Goal: Transaction & Acquisition: Book appointment/travel/reservation

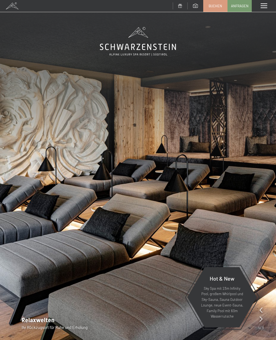
click at [261, 7] on span at bounding box center [264, 6] width 6 height 5
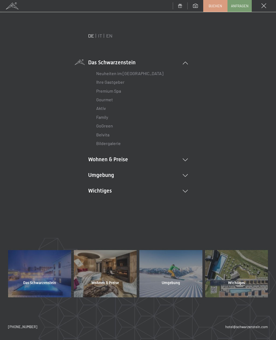
click at [195, 129] on div "DE IT EN Das Schwarzenstein Neuheiten im Schwarzenstein Ihre Gastgeber Premium …" at bounding box center [138, 122] width 260 height 181
click at [188, 175] on icon at bounding box center [185, 175] width 5 height 3
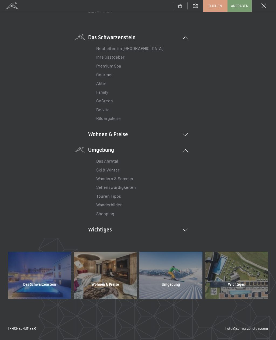
scroll to position [25, 0]
click at [186, 230] on icon at bounding box center [185, 230] width 5 height 3
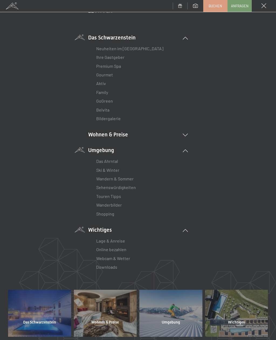
click at [117, 238] on link "Lage & Anreise" at bounding box center [110, 240] width 29 height 5
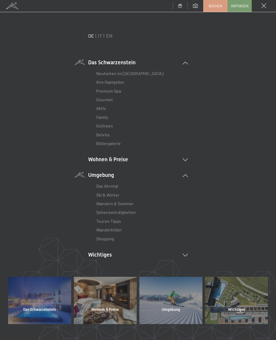
scroll to position [0, 0]
click at [215, 5] on span "Buchen" at bounding box center [215, 6] width 13 height 5
click at [214, 4] on span "Buchen" at bounding box center [215, 6] width 13 height 5
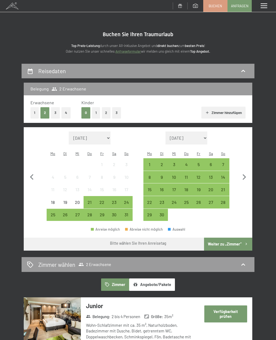
click at [149, 200] on div "22" at bounding box center [149, 205] width 11 height 11
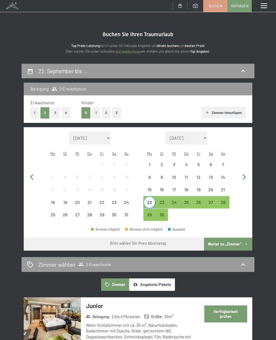
click at [186, 200] on div "25" at bounding box center [186, 205] width 11 height 11
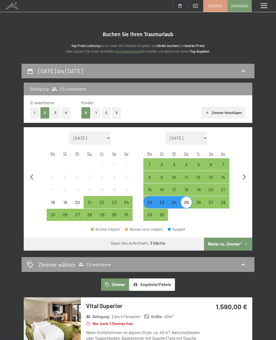
click at [233, 237] on button "Weiter zu „Zimmer“" at bounding box center [228, 243] width 48 height 13
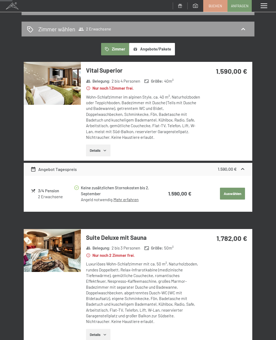
click at [63, 86] on img at bounding box center [52, 83] width 57 height 43
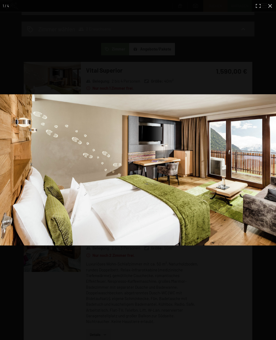
click at [246, 134] on img at bounding box center [138, 169] width 276 height 151
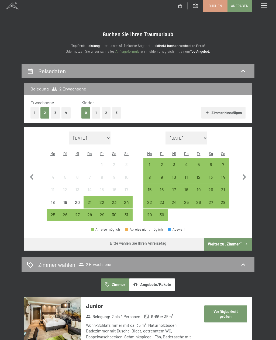
click at [149, 200] on div "22" at bounding box center [149, 205] width 11 height 11
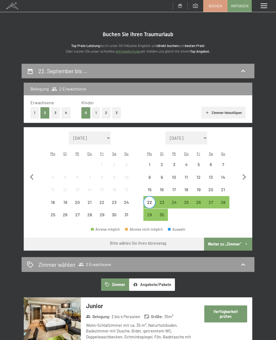
click at [187, 200] on div "25" at bounding box center [186, 205] width 11 height 11
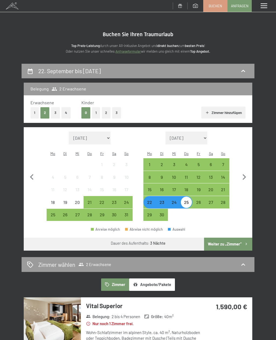
click at [114, 278] on button "Zimmer" at bounding box center [115, 284] width 28 height 12
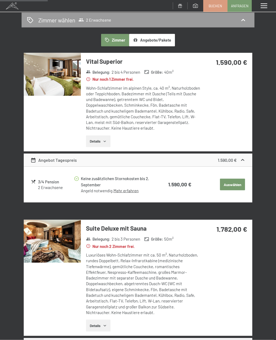
scroll to position [235, 0]
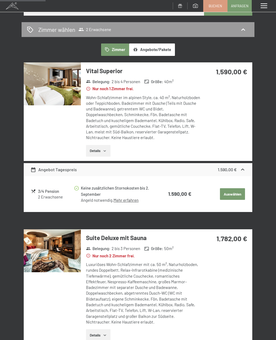
click at [101, 145] on button "Details" at bounding box center [98, 151] width 25 height 12
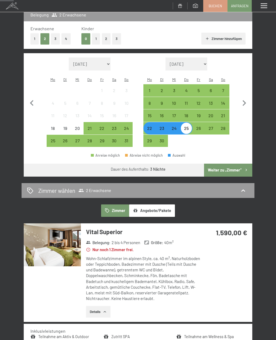
scroll to position [74, 0]
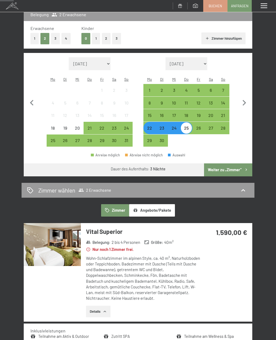
click at [155, 204] on button "Angebote/Pakete" at bounding box center [152, 210] width 46 height 12
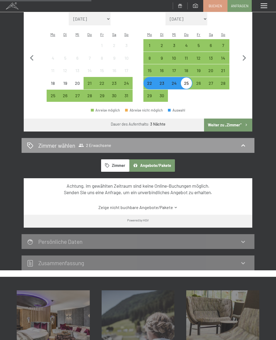
scroll to position [117, 0]
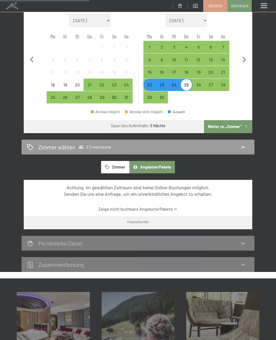
click at [116, 161] on button "Zimmer" at bounding box center [115, 167] width 28 height 12
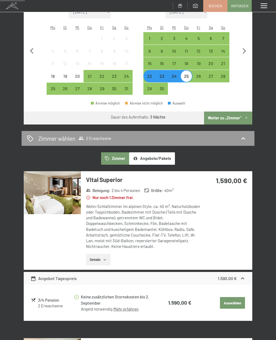
scroll to position [126, 0]
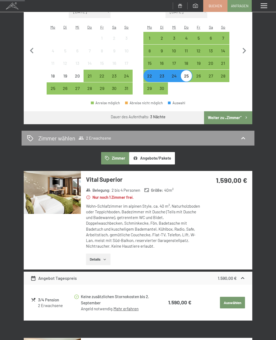
click at [107, 257] on icon "button" at bounding box center [105, 259] width 4 height 4
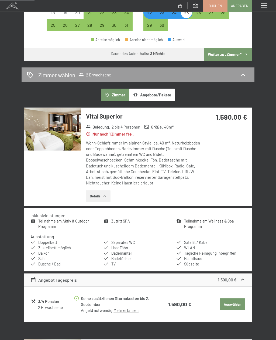
scroll to position [190, 0]
click at [122, 307] on link "Mehr erfahren" at bounding box center [126, 309] width 25 height 5
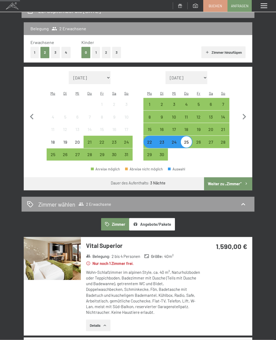
scroll to position [0, 0]
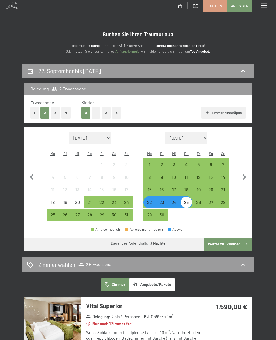
click at [264, 6] on span at bounding box center [264, 6] width 6 height 5
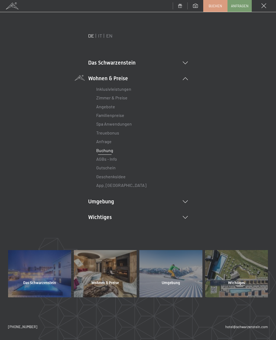
click at [184, 216] on icon at bounding box center [185, 217] width 5 height 3
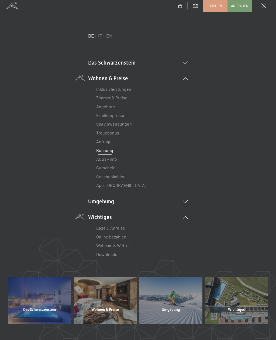
click at [120, 229] on link "Lage & Anreise" at bounding box center [110, 227] width 29 height 5
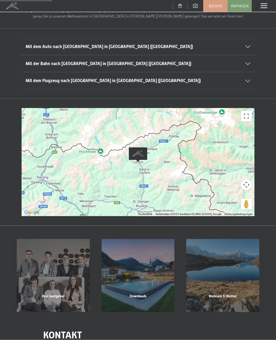
scroll to position [48, 0]
